Goal: Task Accomplishment & Management: Use online tool/utility

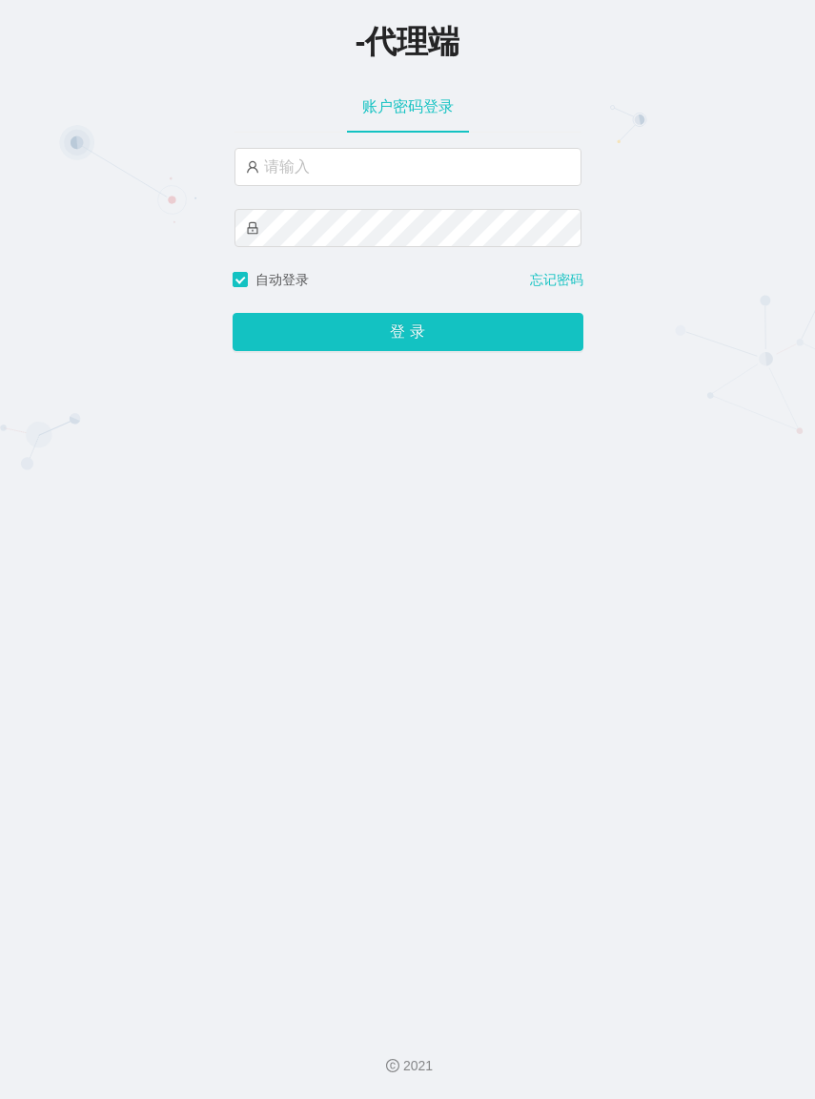
type input "azhong02"
click at [233, 313] on button "登 录" at bounding box center [408, 332] width 351 height 38
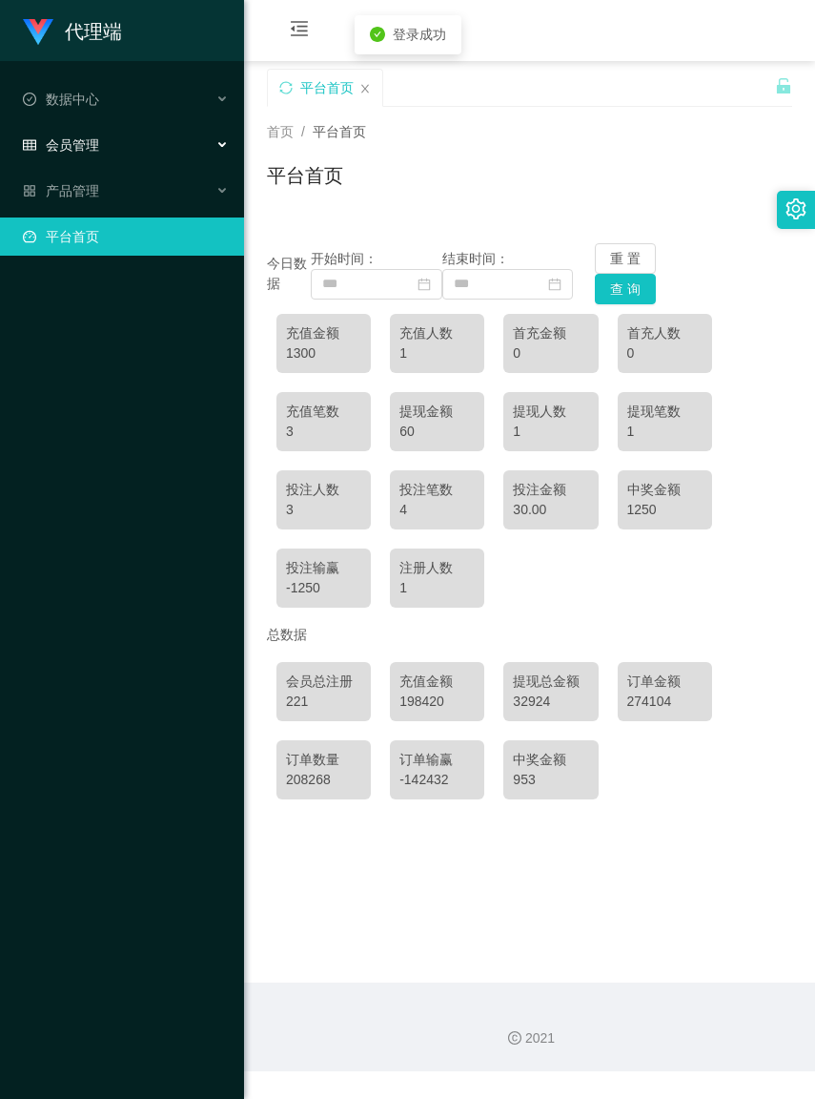
click at [112, 149] on div "会员管理" at bounding box center [122, 145] width 244 height 38
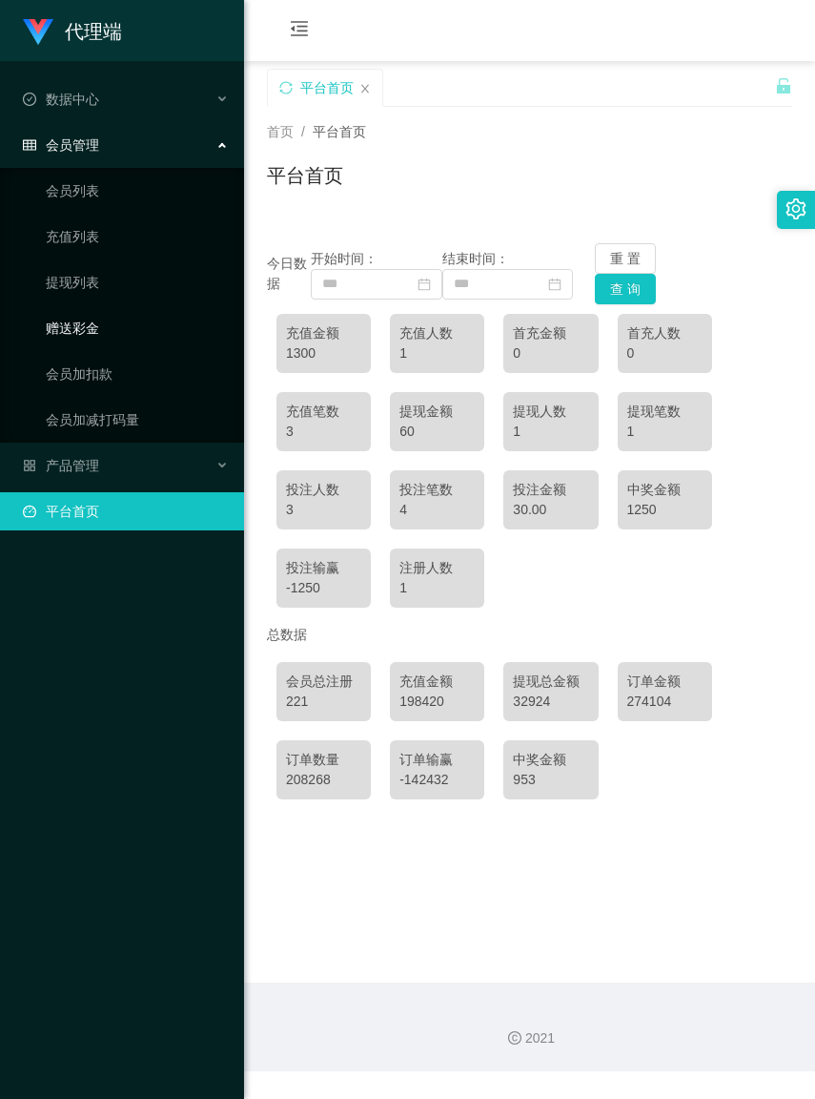
click at [79, 321] on link "赠送彩金" at bounding box center [137, 328] width 183 height 38
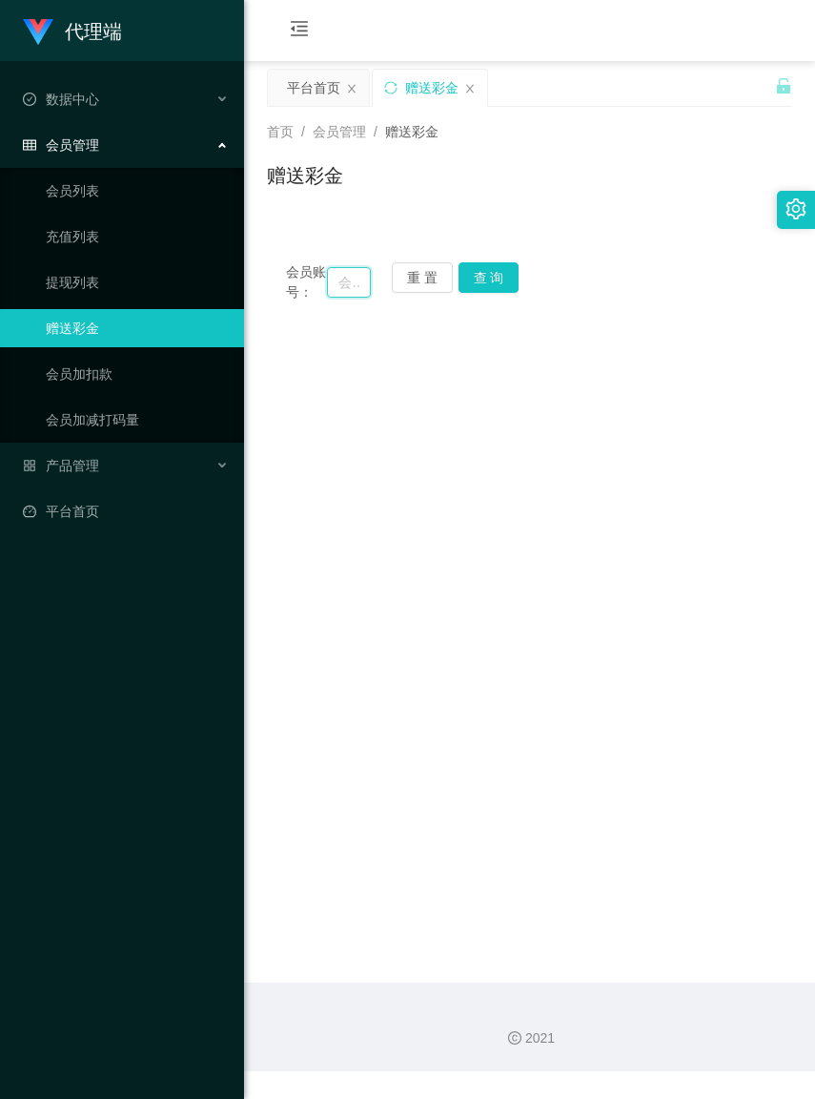
paste input "Jktan"
click at [477, 278] on button "查 询" at bounding box center [489, 277] width 61 height 31
click at [483, 277] on button "查 询" at bounding box center [489, 277] width 61 height 31
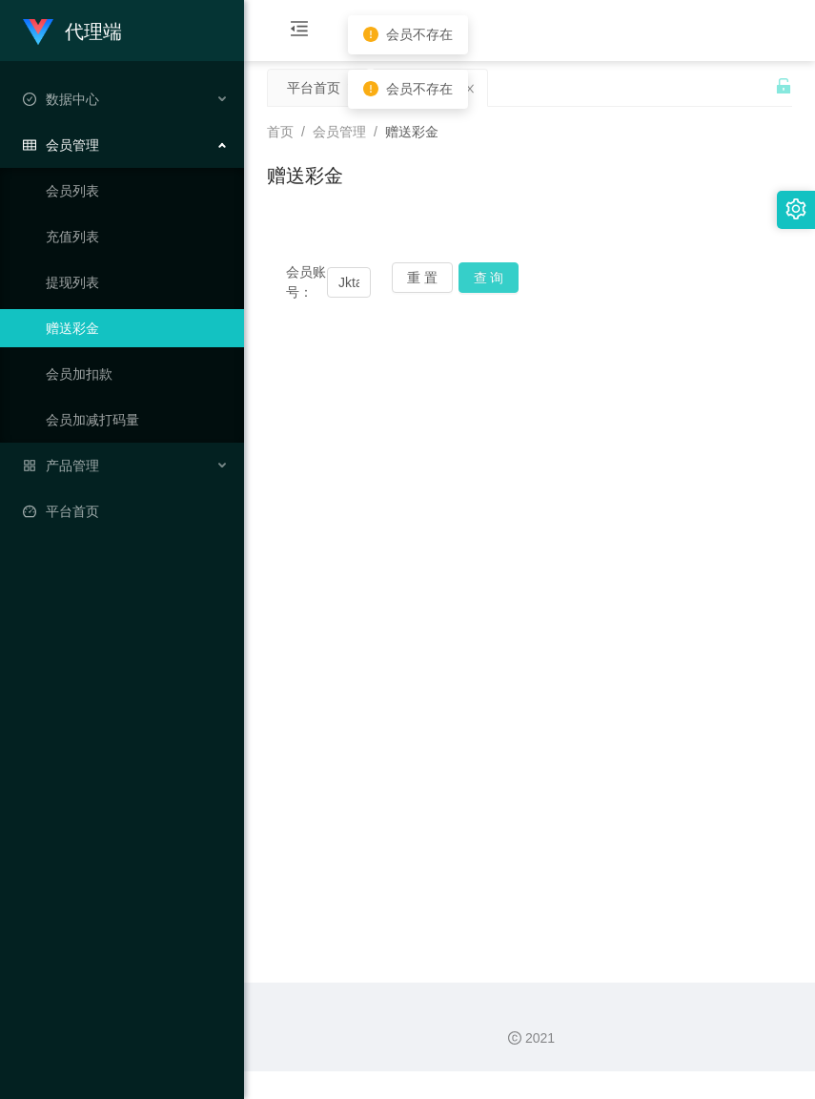
click at [483, 277] on button "查 询" at bounding box center [489, 277] width 61 height 31
click at [360, 292] on input "Jktan" at bounding box center [348, 282] width 43 height 31
click at [358, 292] on input "Jktan" at bounding box center [348, 282] width 43 height 31
click at [356, 289] on input "Jktan" at bounding box center [348, 282] width 43 height 31
click at [356, 289] on input "an" at bounding box center [348, 282] width 43 height 31
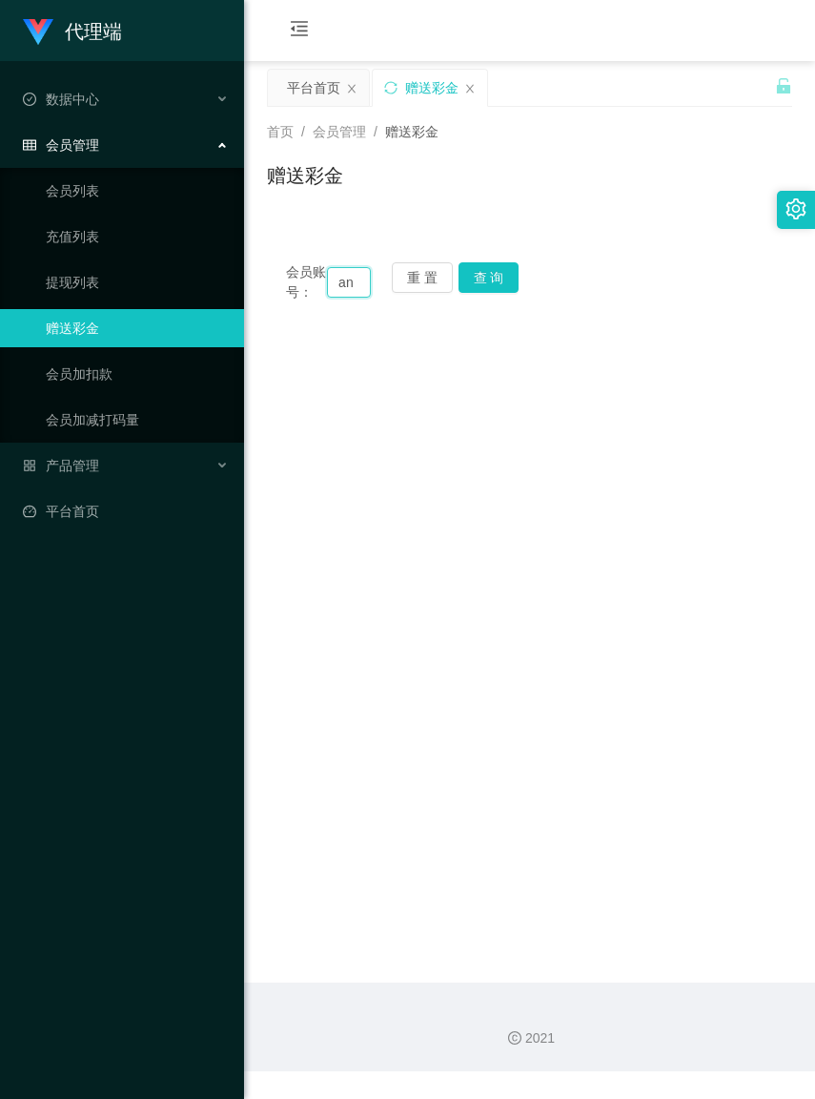
type input "a"
paste input "和您在【WhatsApp】群组做的一样，复制到YouTube订阅完成后截图发送给我，一起给您派发RM30的奖励"
type input "和"
paste input "已提交，Bonus RM30 5-15分钟到账稍后注意查收"
click at [492, 273] on button "查 询" at bounding box center [489, 277] width 61 height 31
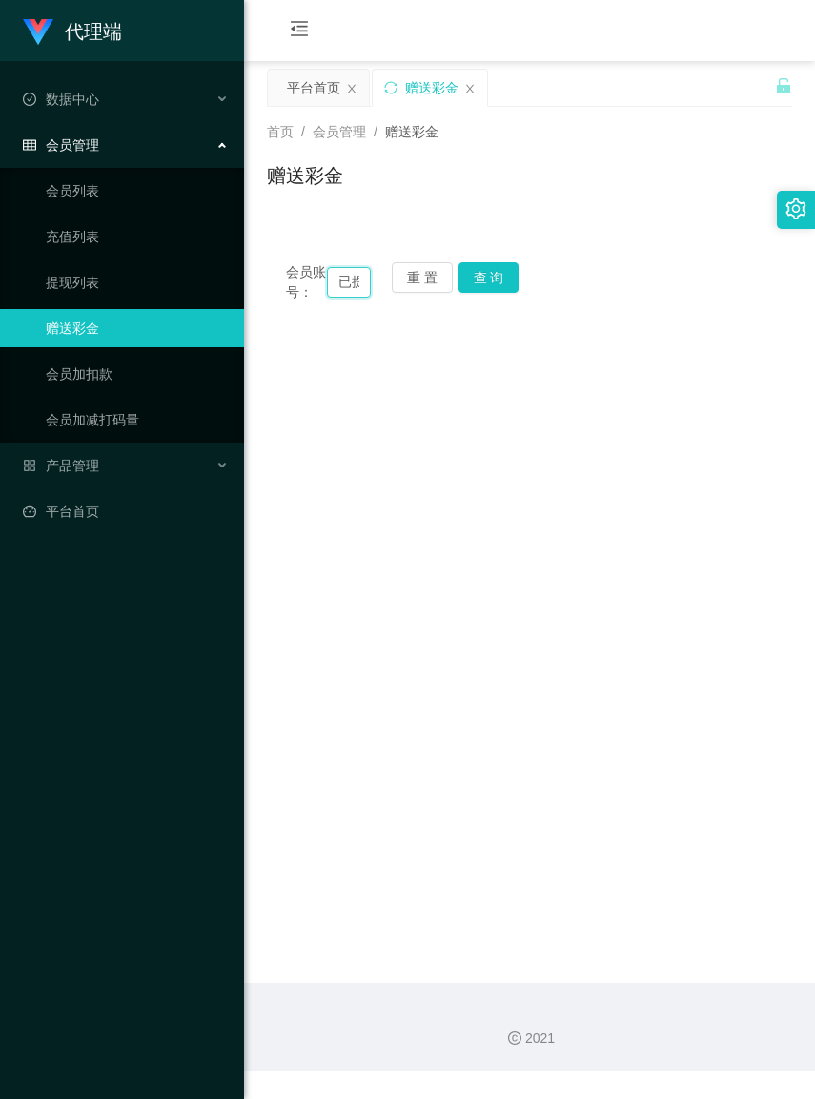
paste input "已提交，Bonus RM30 5-15分钟到账稍后注意查收"
type input "已提交，Bonus RM30 5-15分已提交，Bonus RM30 5-15分钟到账稍后注意查收"
click at [411, 283] on button "重 置" at bounding box center [422, 277] width 61 height 31
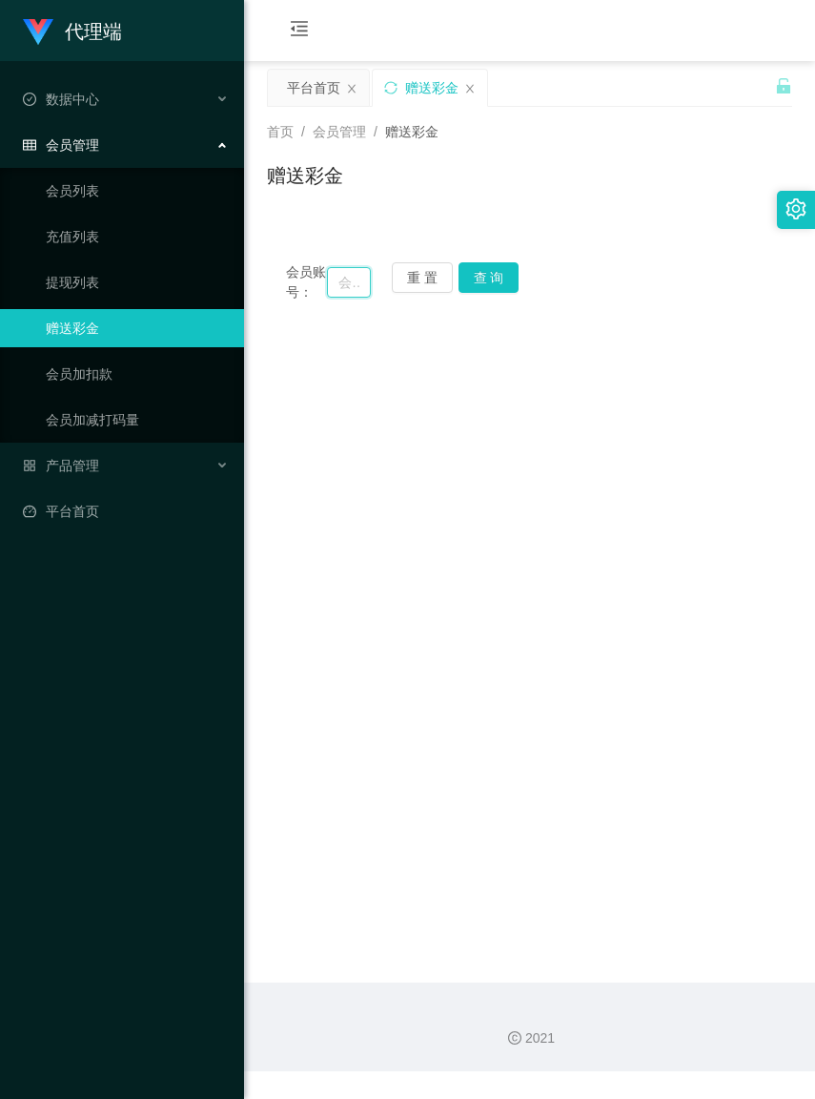
paste input "JKtan"
type input "JKtan"
click at [488, 273] on button "查 询" at bounding box center [489, 277] width 61 height 31
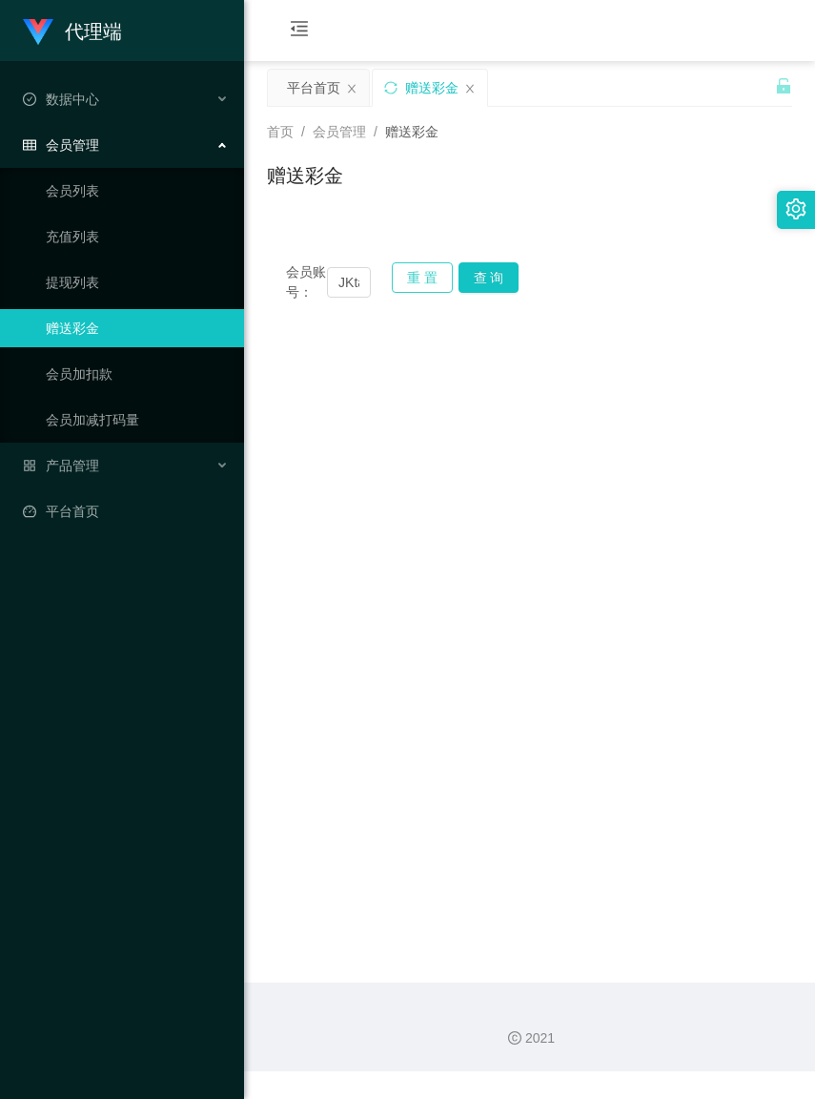
click at [421, 281] on button "重 置" at bounding box center [422, 277] width 61 height 31
paste input "JKtan"
type input "JKtan"
click at [489, 289] on button "查 询" at bounding box center [489, 277] width 61 height 31
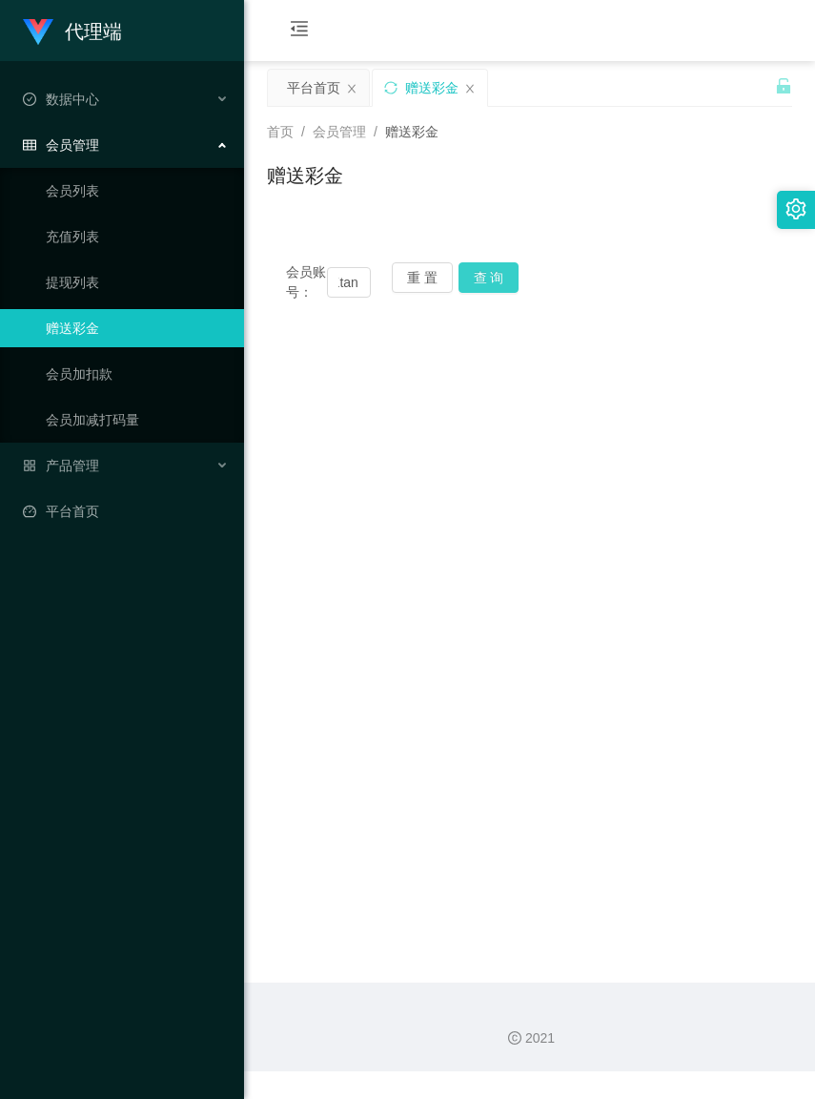
scroll to position [0, 0]
click at [604, 198] on div "赠送彩金" at bounding box center [529, 183] width 525 height 44
click at [402, 282] on button "重 置" at bounding box center [422, 277] width 61 height 31
click at [337, 297] on input "text" at bounding box center [348, 282] width 43 height 31
paste input "JKtan"
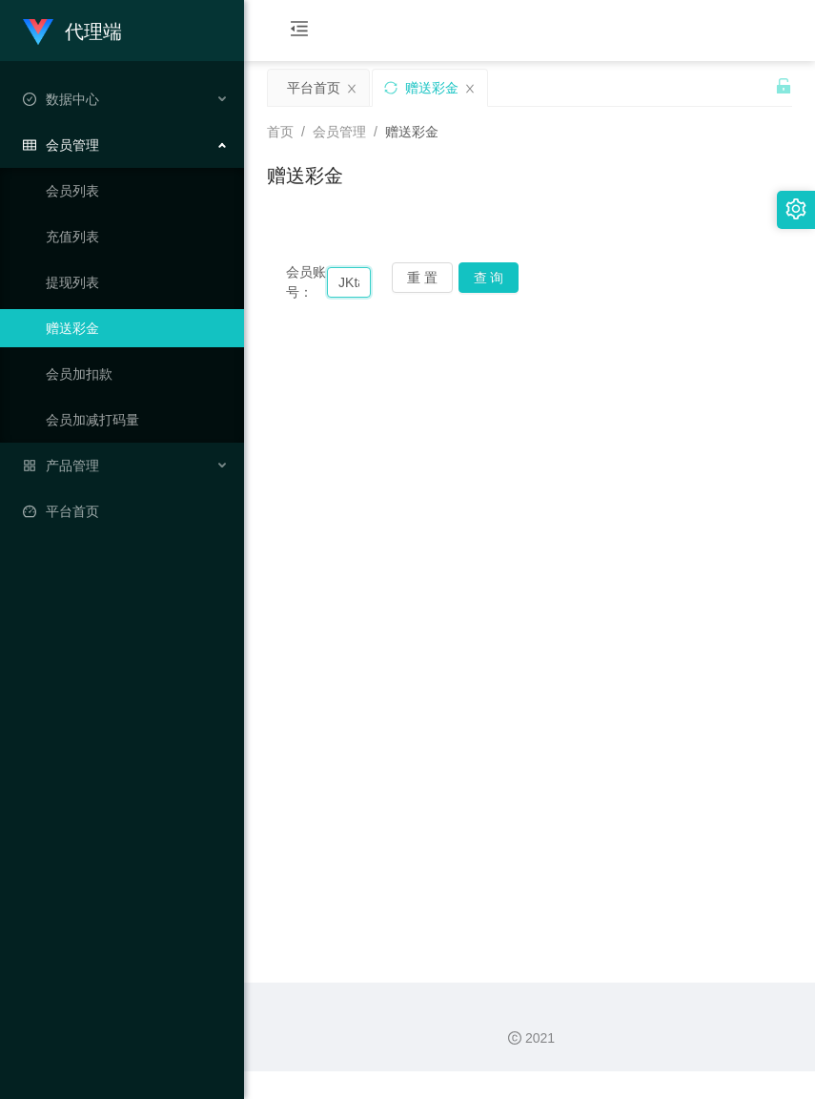
scroll to position [0, 15]
type input "JKtan"
click at [488, 284] on button "查 询" at bounding box center [489, 277] width 61 height 31
click at [487, 287] on button "查 询" at bounding box center [489, 277] width 61 height 31
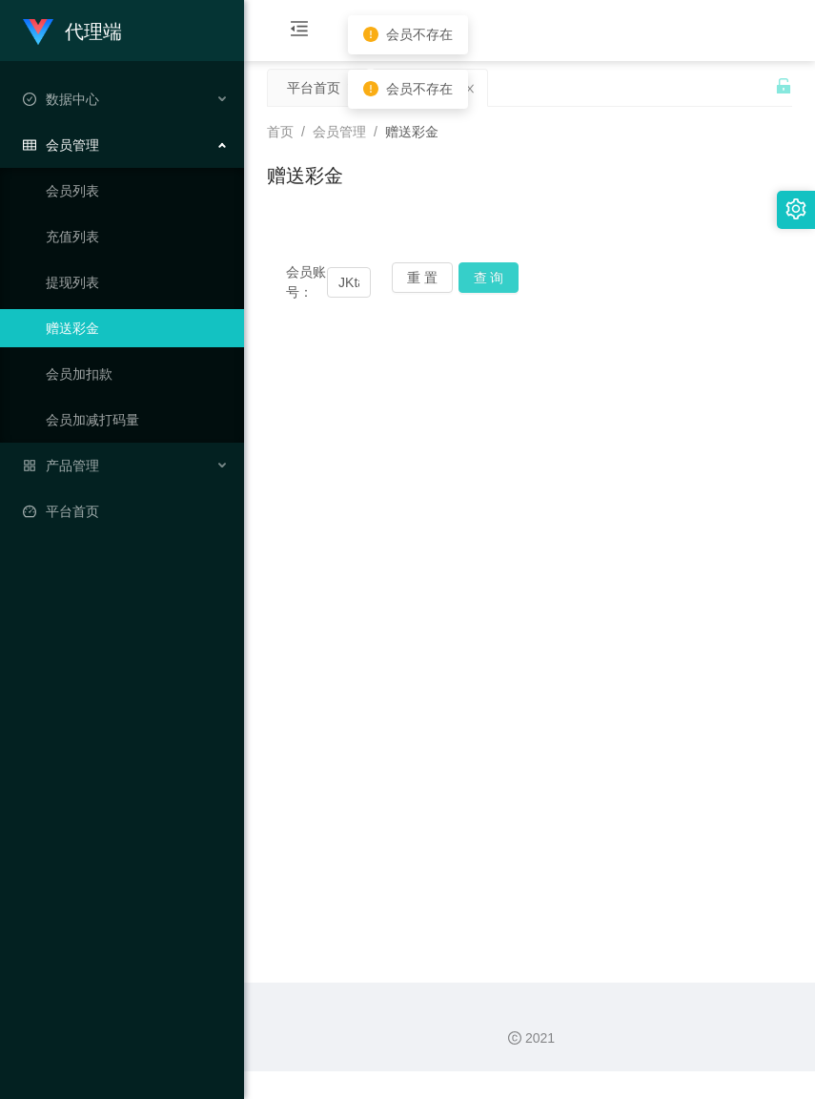
click at [487, 287] on button "查 询" at bounding box center [489, 277] width 61 height 31
click at [489, 275] on button "查 询" at bounding box center [489, 277] width 61 height 31
click at [418, 281] on button "重 置" at bounding box center [422, 277] width 61 height 31
click at [353, 298] on input "text" at bounding box center [348, 282] width 43 height 31
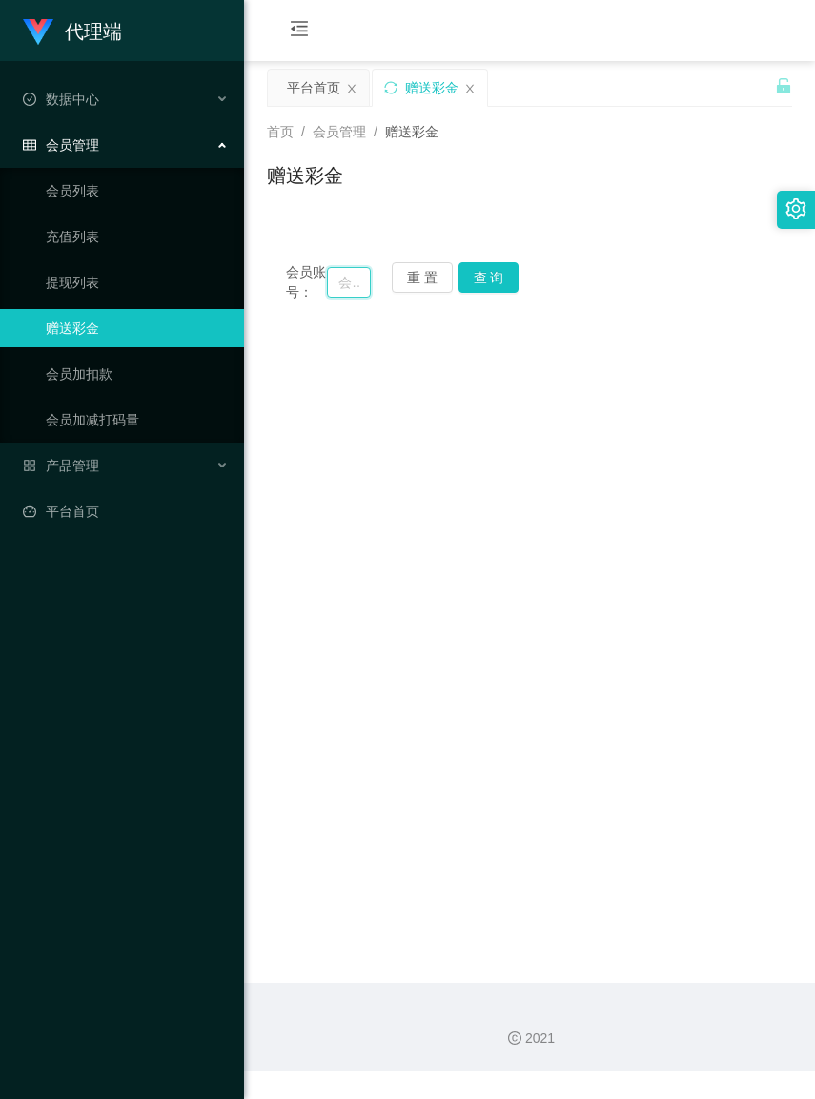
paste input "JKtan"
type input "JKtan"
click at [484, 278] on button "查 询" at bounding box center [489, 277] width 61 height 31
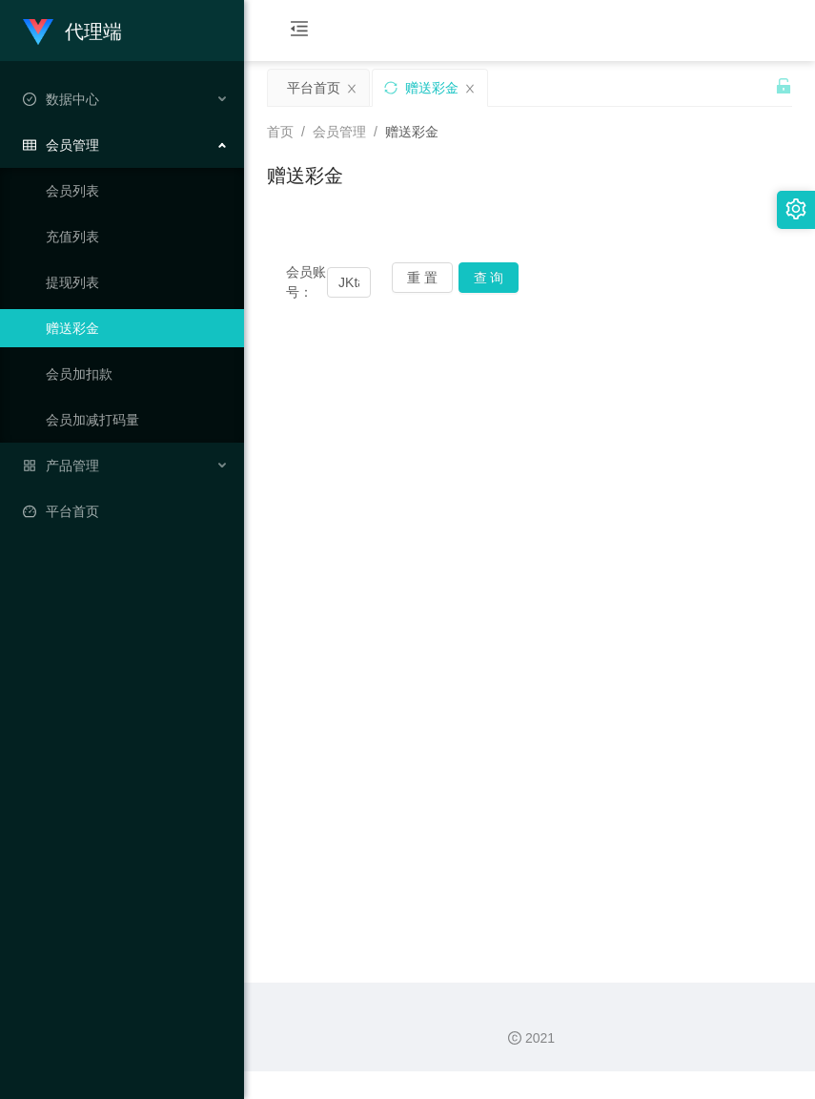
click at [637, 222] on div "会员账号： JKtan 重 置 查 询 会员账号 会员姓名 账号余额 操作类型 彩金加款 彩金扣款 金额 确 定" at bounding box center [529, 270] width 525 height 101
click at [434, 278] on button "重 置" at bounding box center [422, 277] width 61 height 31
click at [334, 289] on input "text" at bounding box center [348, 282] width 43 height 31
paste input "Iwjjwjj"
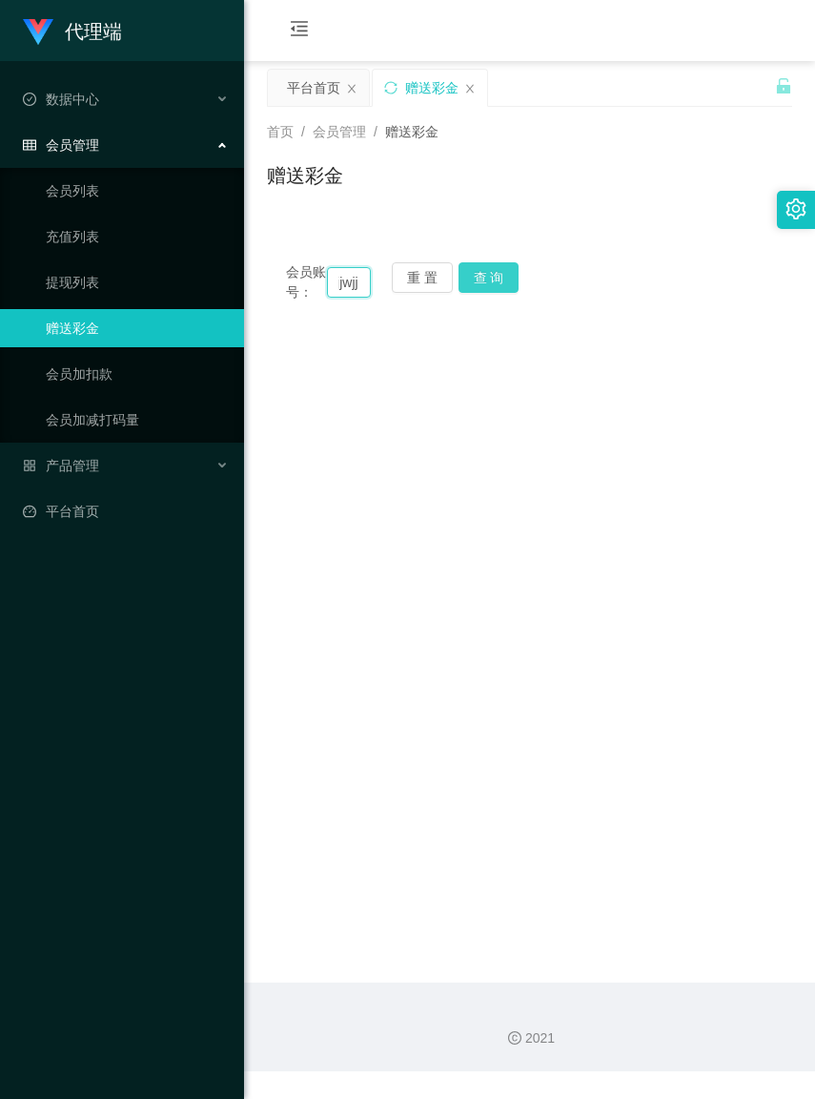
type input "Iwjjwjj"
click at [478, 279] on button "查 询" at bounding box center [489, 277] width 61 height 31
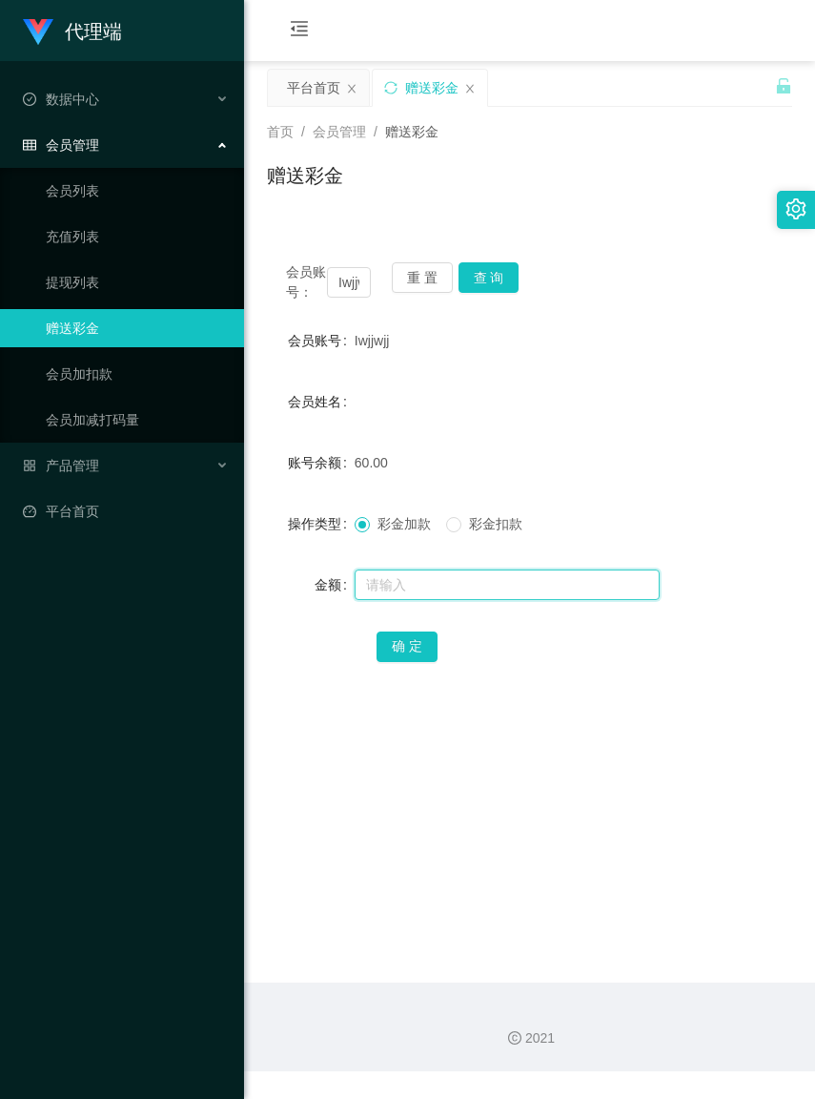
click at [436, 600] on input "text" at bounding box center [507, 584] width 305 height 31
type input "6"
click at [422, 599] on input "text" at bounding box center [507, 584] width 305 height 31
type input "60"
click at [413, 662] on button "确 定" at bounding box center [407, 646] width 61 height 31
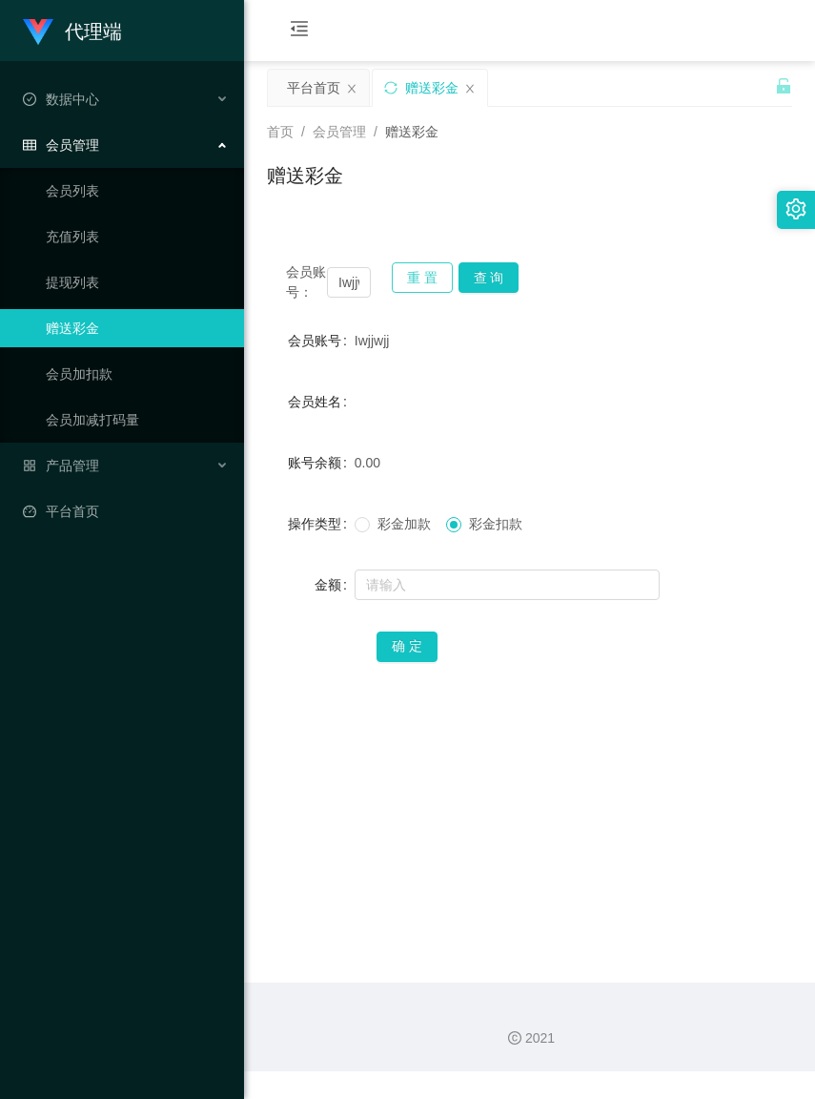
click at [412, 279] on button "重 置" at bounding box center [422, 277] width 61 height 31
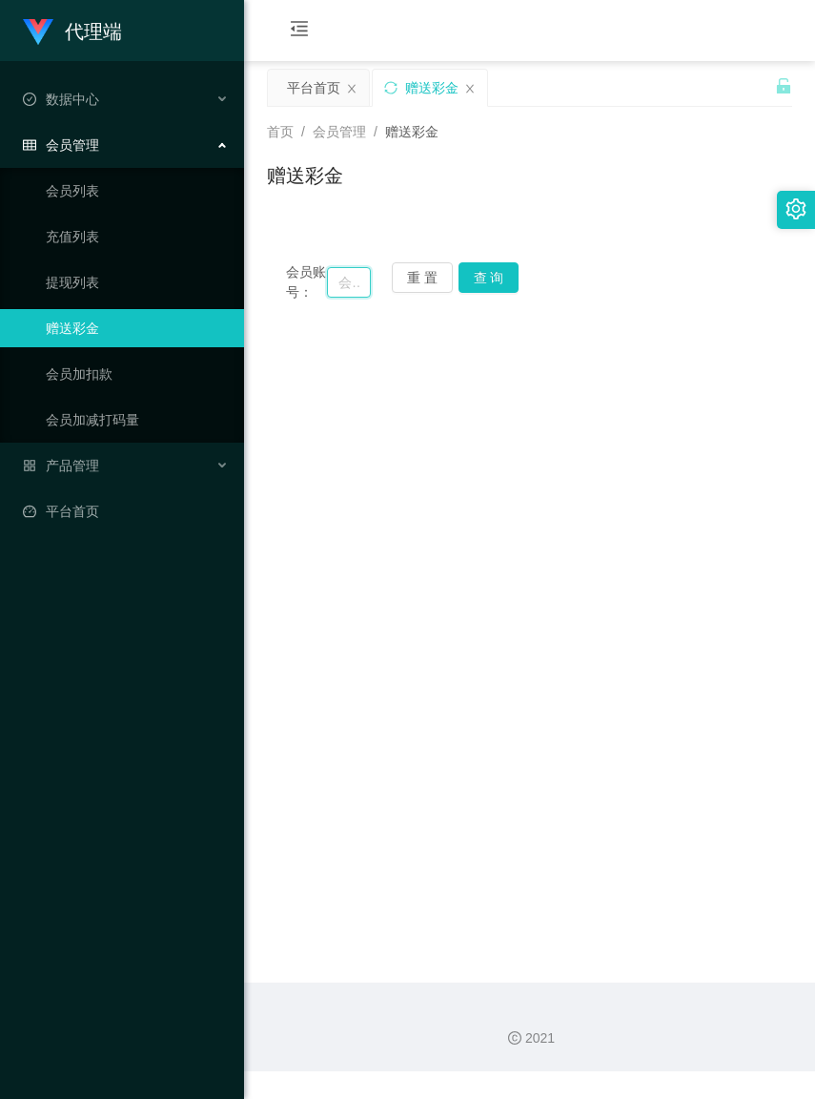
click at [331, 291] on input "text" at bounding box center [348, 282] width 43 height 31
paste input "weifeng"
type input "weifeng"
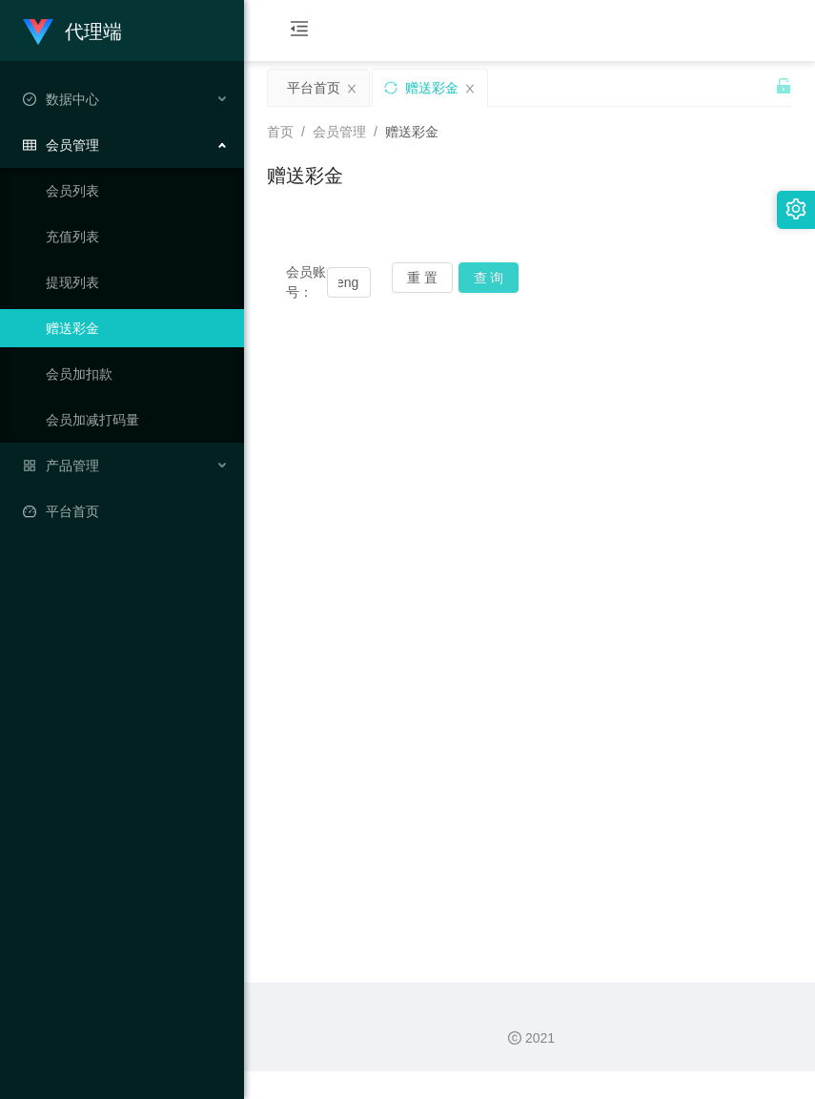
click at [496, 283] on button "查 询" at bounding box center [489, 277] width 61 height 31
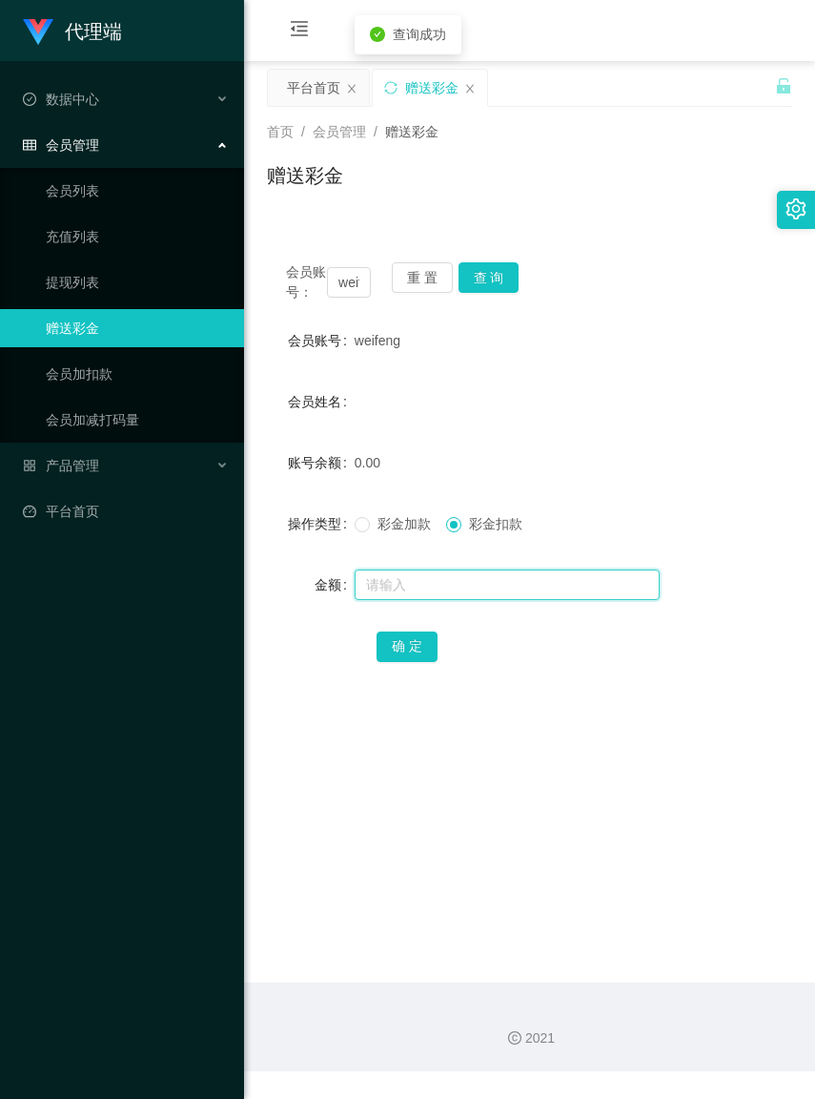
click at [429, 600] on input "text" at bounding box center [507, 584] width 305 height 31
type input "60"
click at [415, 653] on button "确 定" at bounding box center [407, 646] width 61 height 31
click at [420, 274] on button "重 置" at bounding box center [422, 277] width 61 height 31
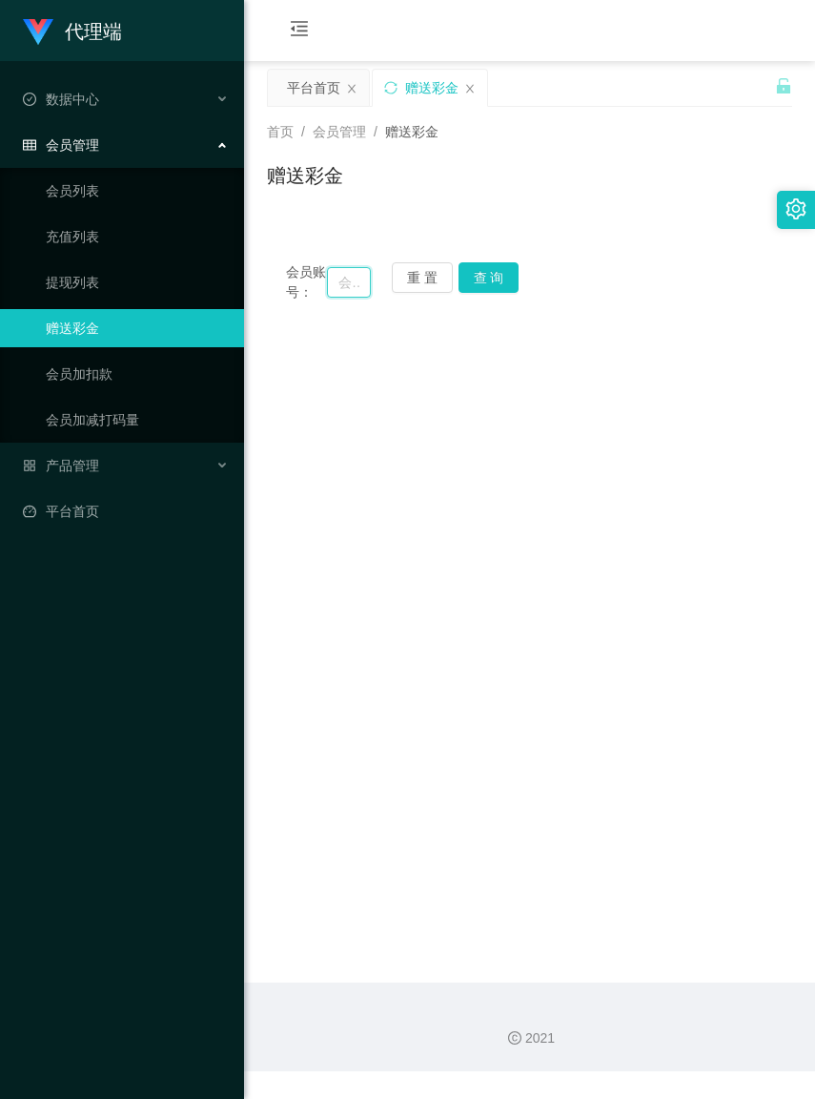
click at [331, 287] on input "text" at bounding box center [348, 282] width 43 height 31
click at [331, 288] on input "text" at bounding box center [348, 282] width 43 height 31
paste input "Quan"
type input "Quan"
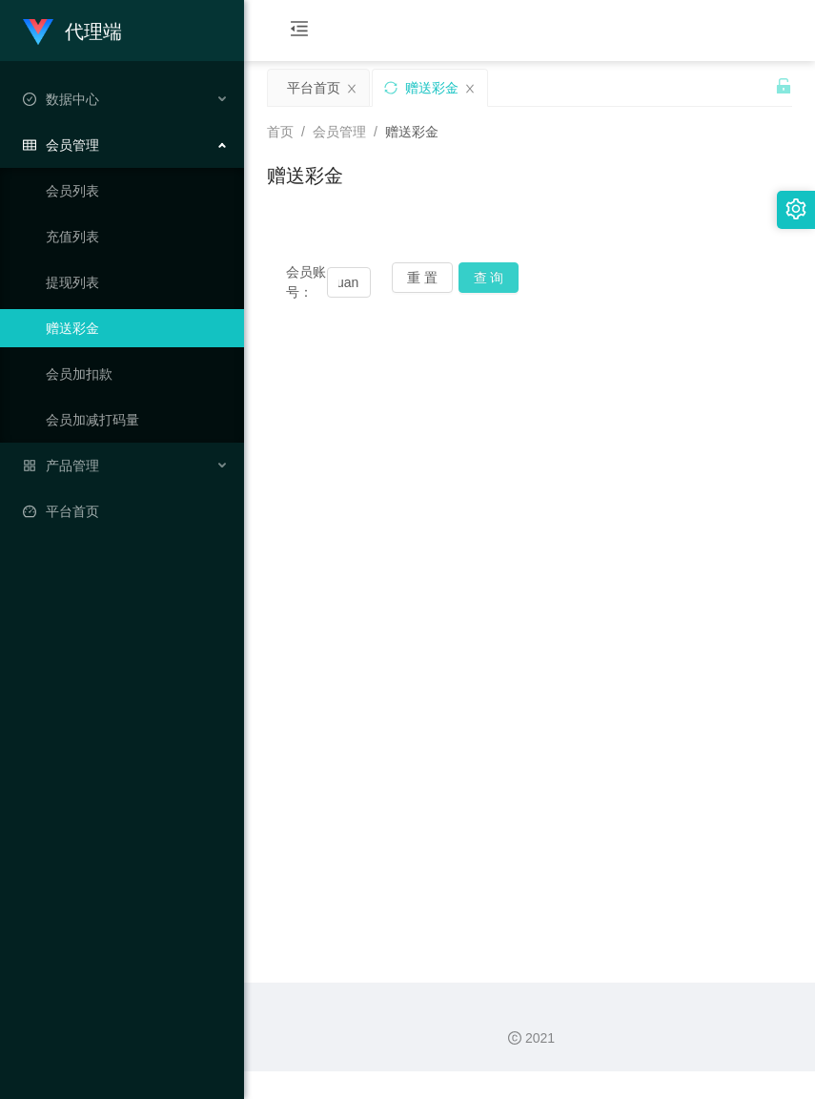
scroll to position [0, 0]
click at [488, 284] on button "查 询" at bounding box center [489, 277] width 61 height 31
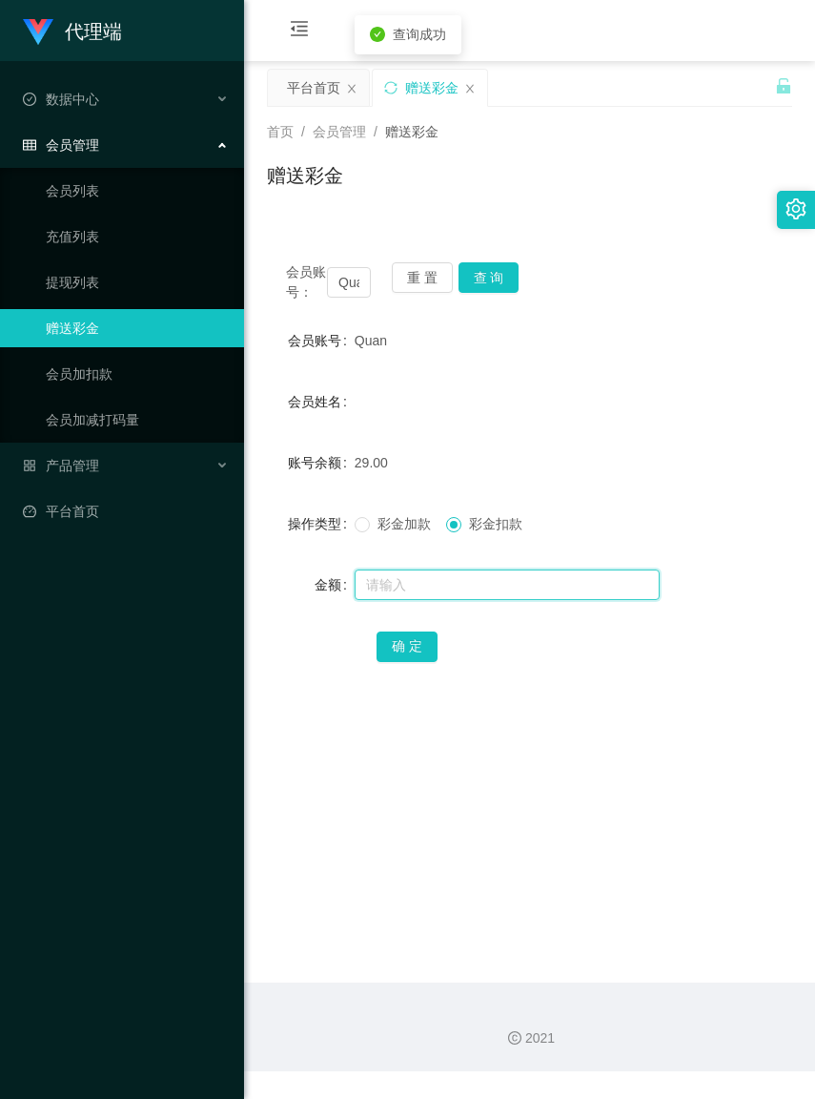
click at [398, 597] on input "text" at bounding box center [507, 584] width 305 height 31
type input "60"
click at [408, 662] on button "确 定" at bounding box center [407, 646] width 61 height 31
